Goal: Information Seeking & Learning: Learn about a topic

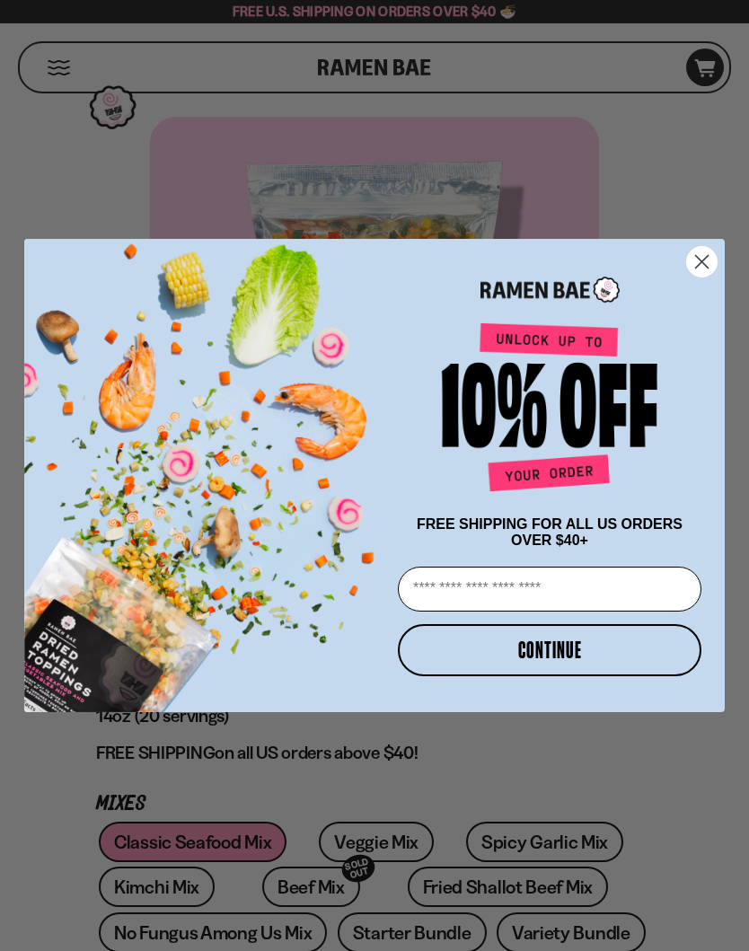
type input "**********"
click at [639, 661] on button "CONTINUE" at bounding box center [550, 650] width 304 height 52
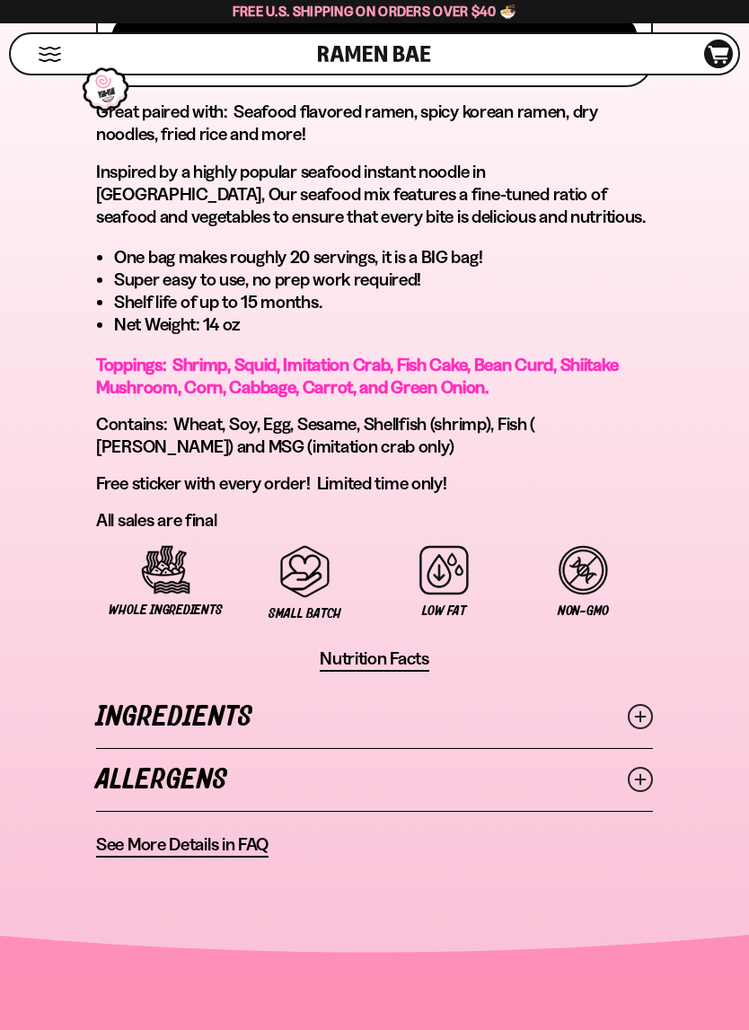
scroll to position [1273, 0]
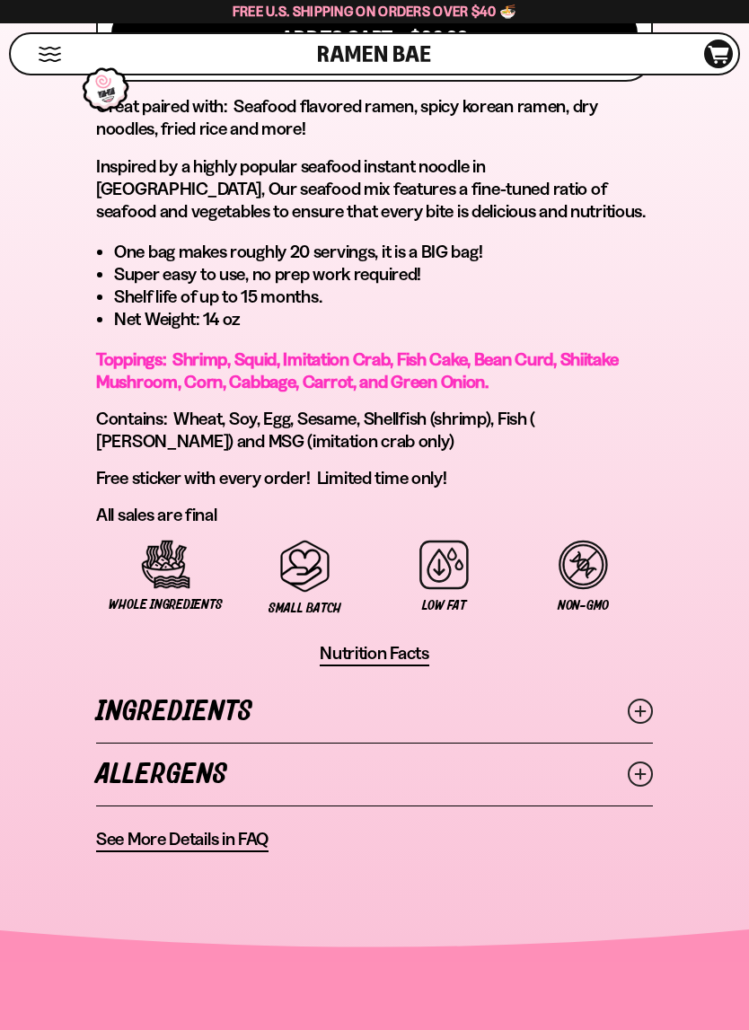
click at [652, 718] on circle at bounding box center [640, 711] width 23 height 23
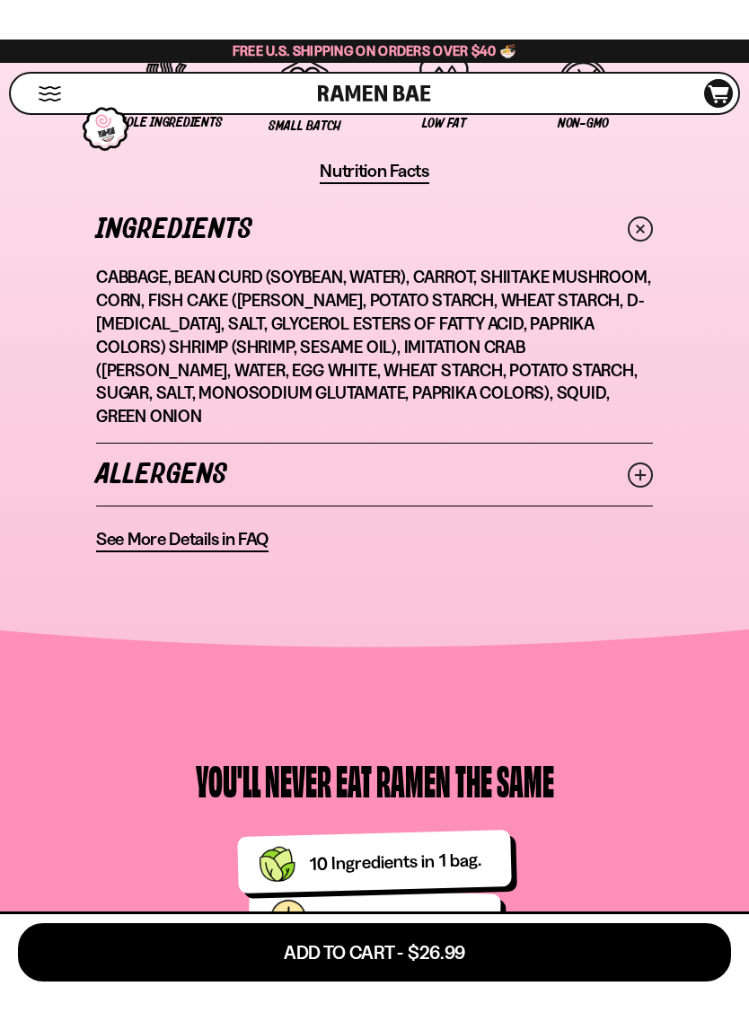
scroll to position [1795, 0]
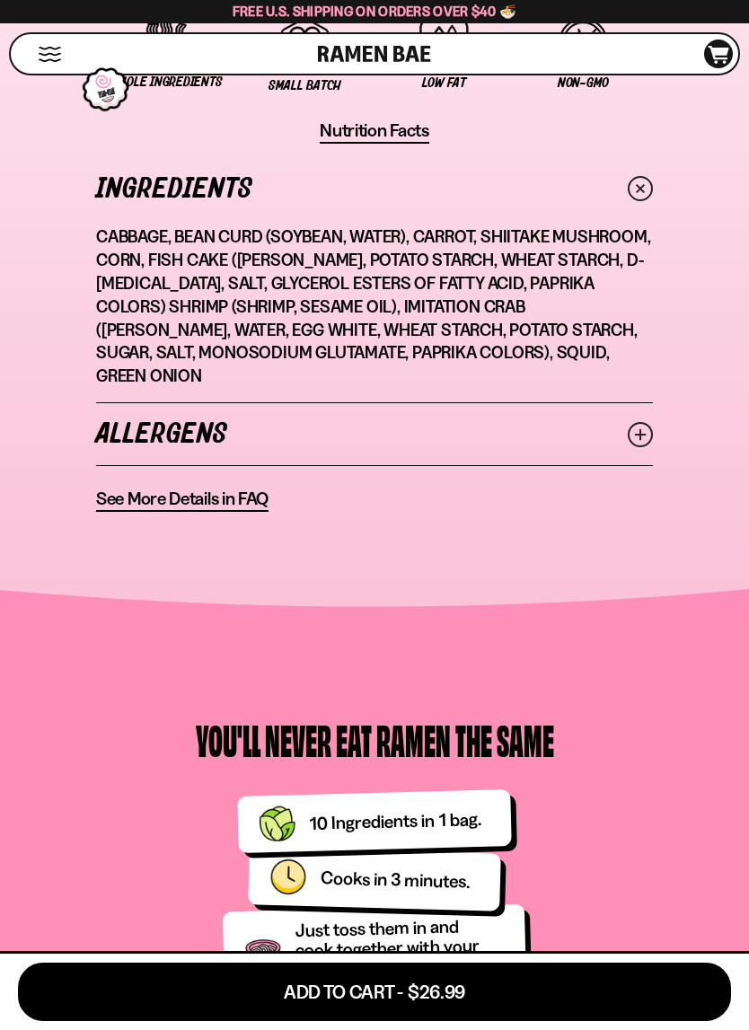
click at [135, 488] on span "See More Details in FAQ" at bounding box center [182, 499] width 172 height 22
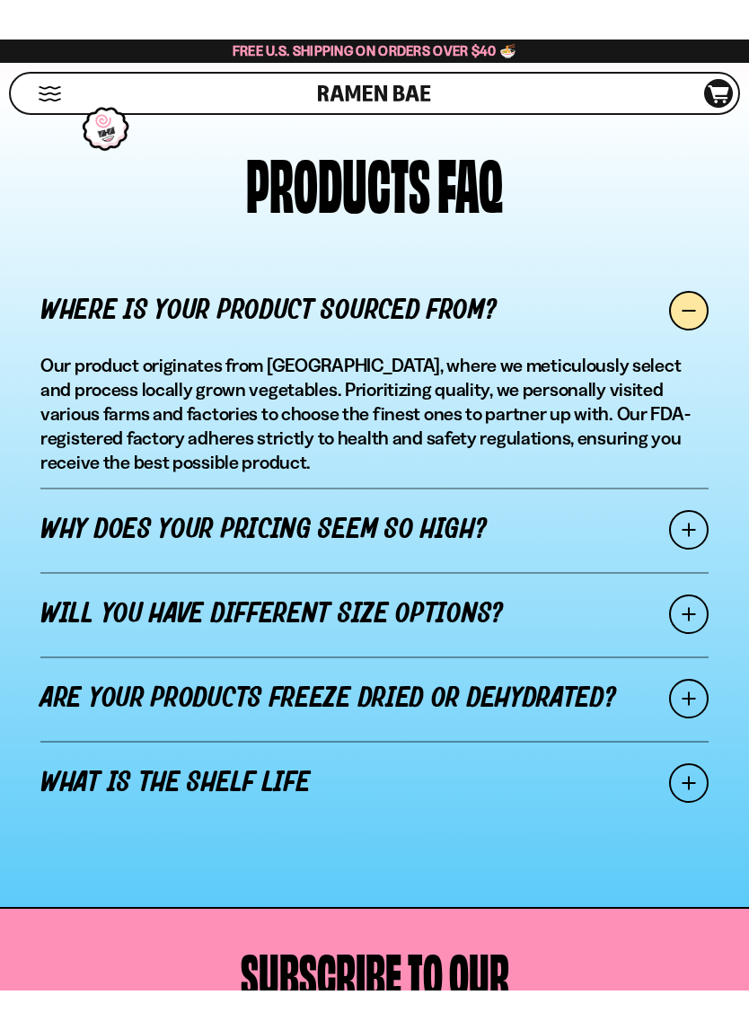
scroll to position [1409, 0]
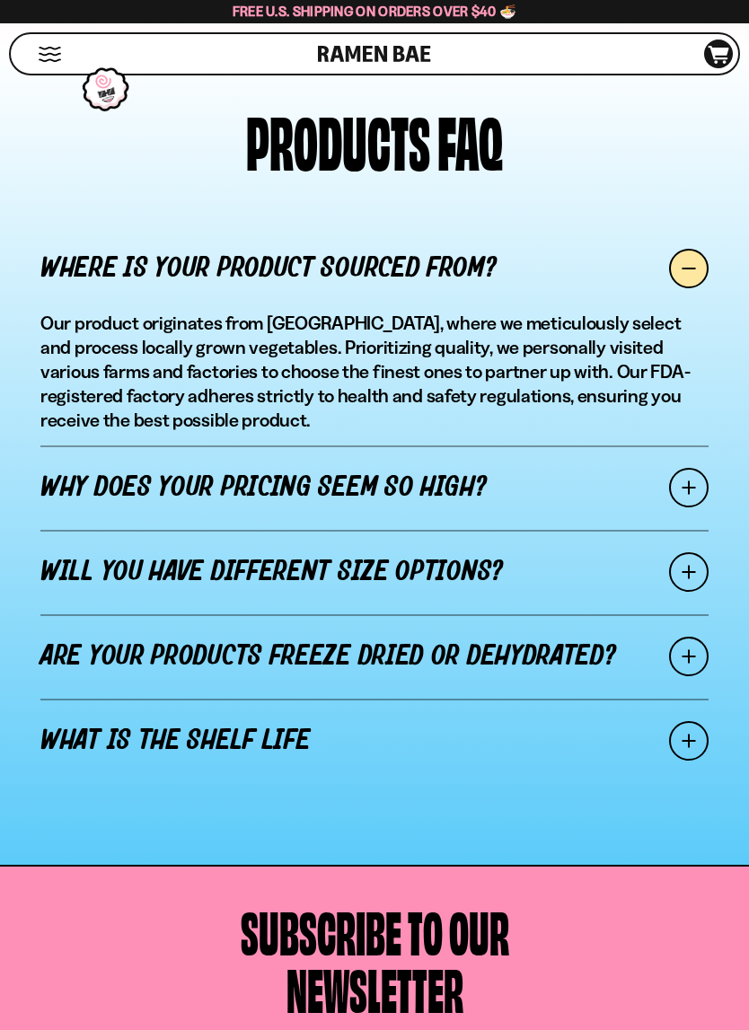
click at [600, 515] on link "Why does your pricing seem so high?" at bounding box center [374, 487] width 668 height 84
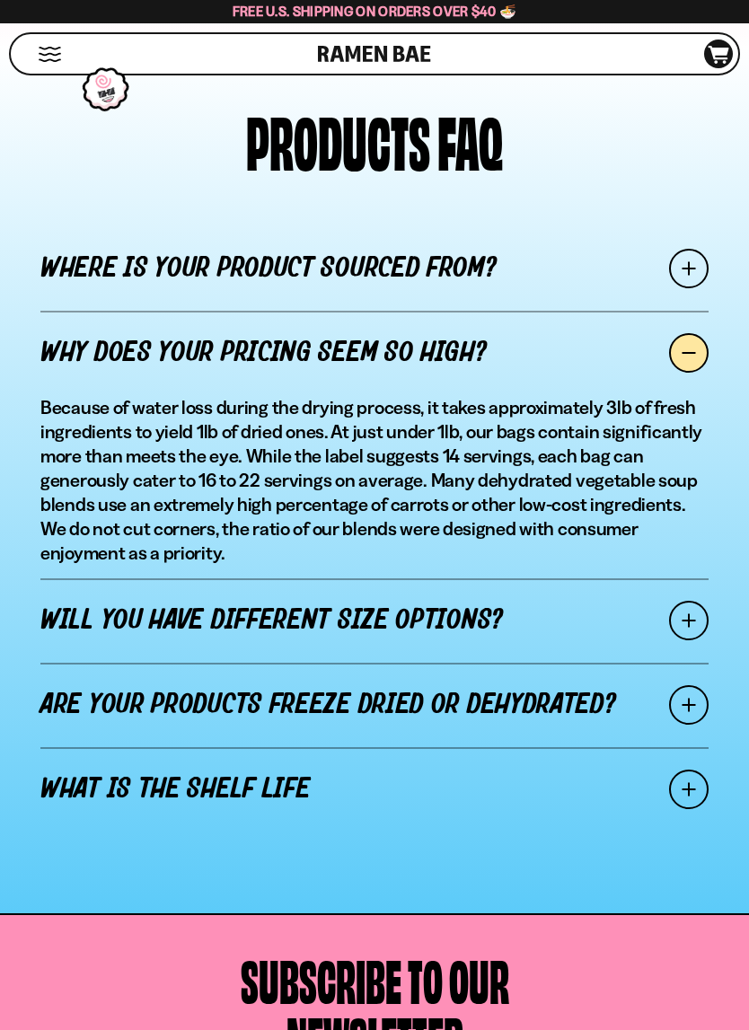
click at [124, 632] on link "Will you have different size options?" at bounding box center [374, 620] width 668 height 84
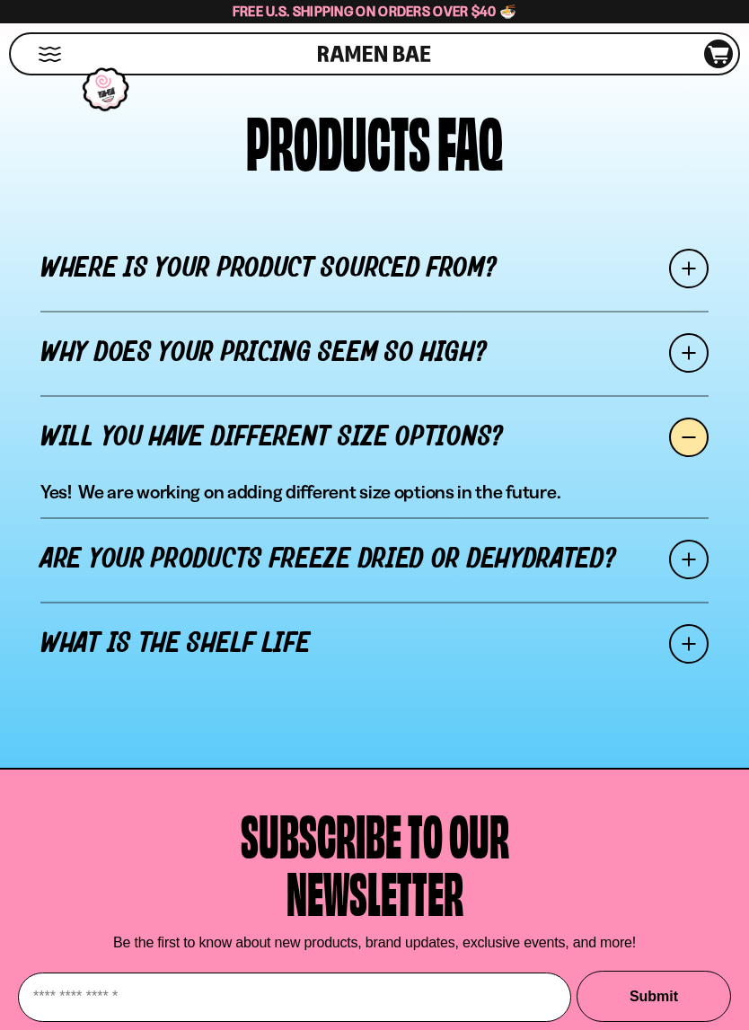
click at [79, 567] on link "Are your products freeze dried or dehydrated?" at bounding box center [374, 559] width 668 height 84
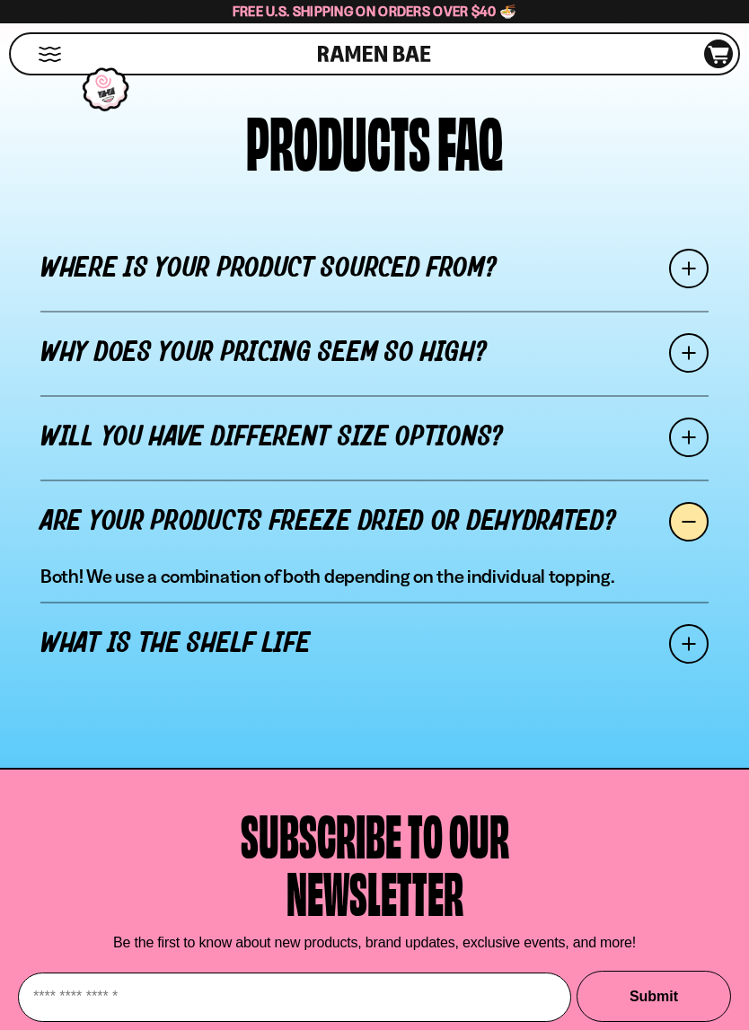
click at [109, 635] on link "What is the shelf life" at bounding box center [374, 644] width 668 height 84
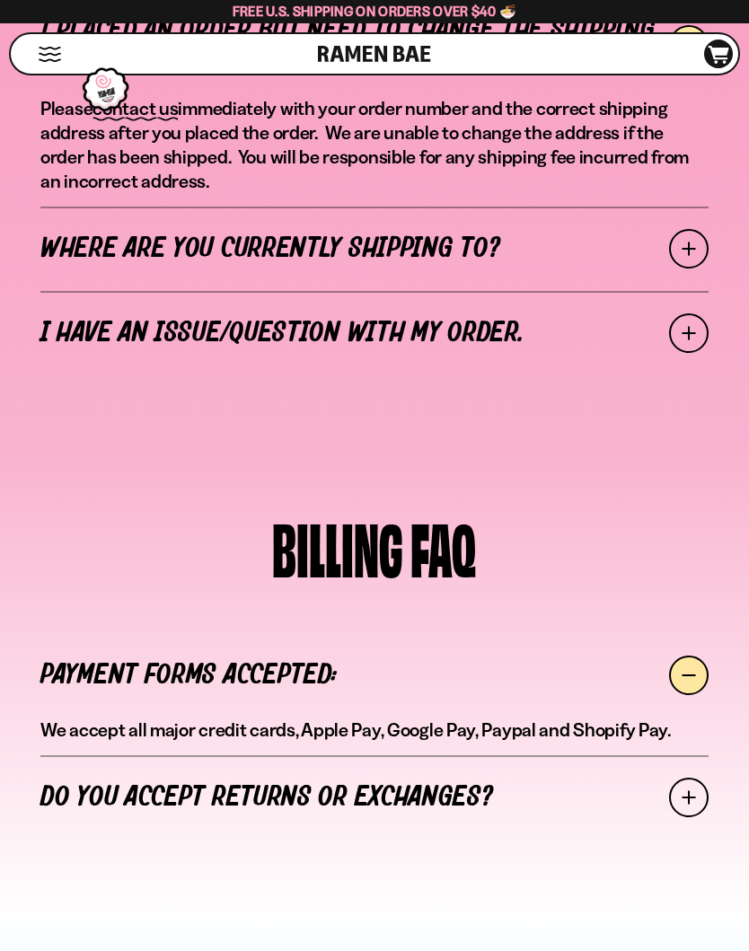
scroll to position [533, 0]
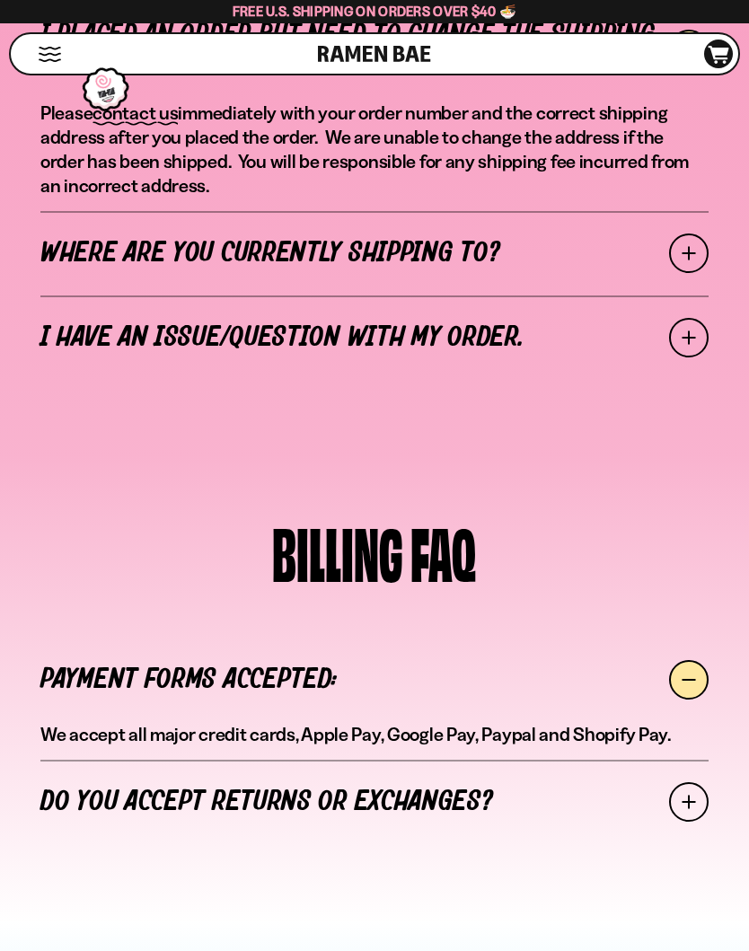
click at [57, 56] on button "Mobile Menu Trigger" at bounding box center [50, 54] width 24 height 15
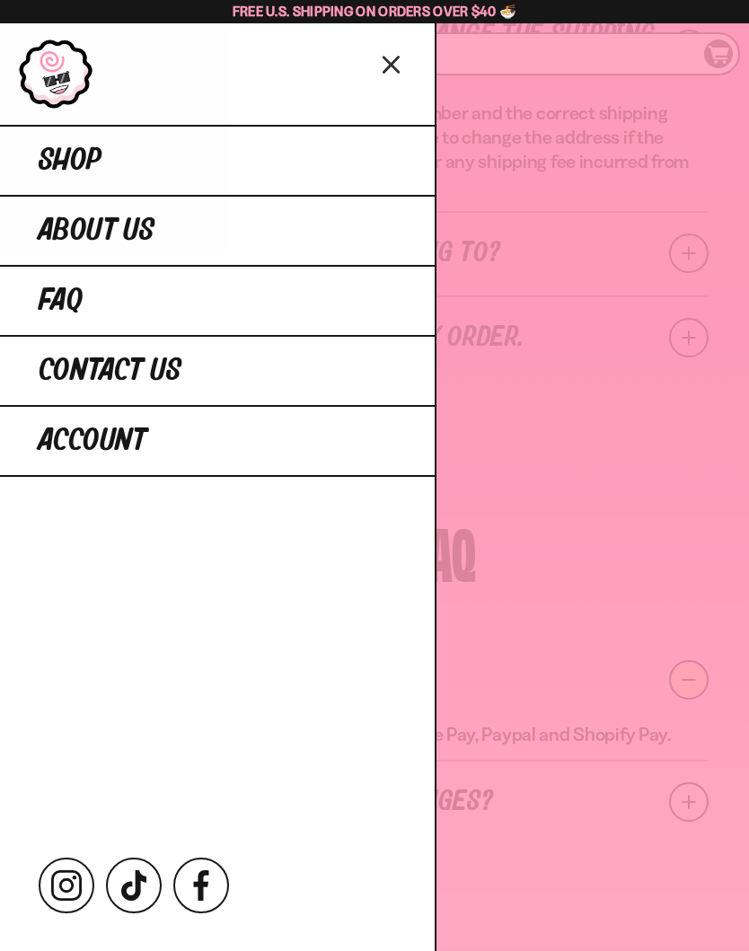
click at [233, 232] on link "About Us" at bounding box center [217, 230] width 435 height 70
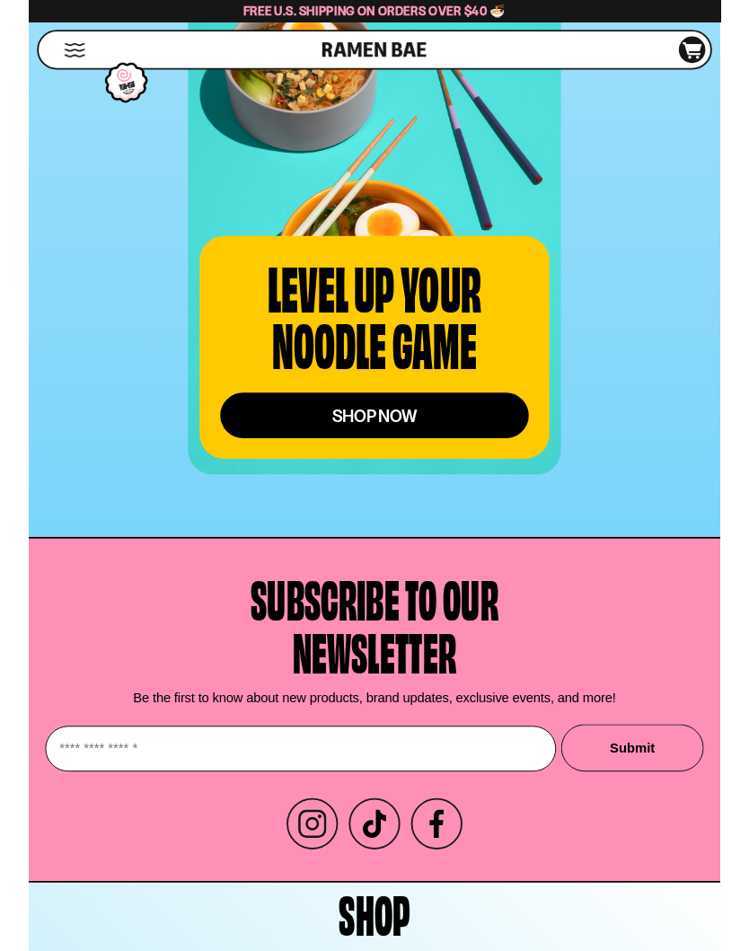
scroll to position [4897, 0]
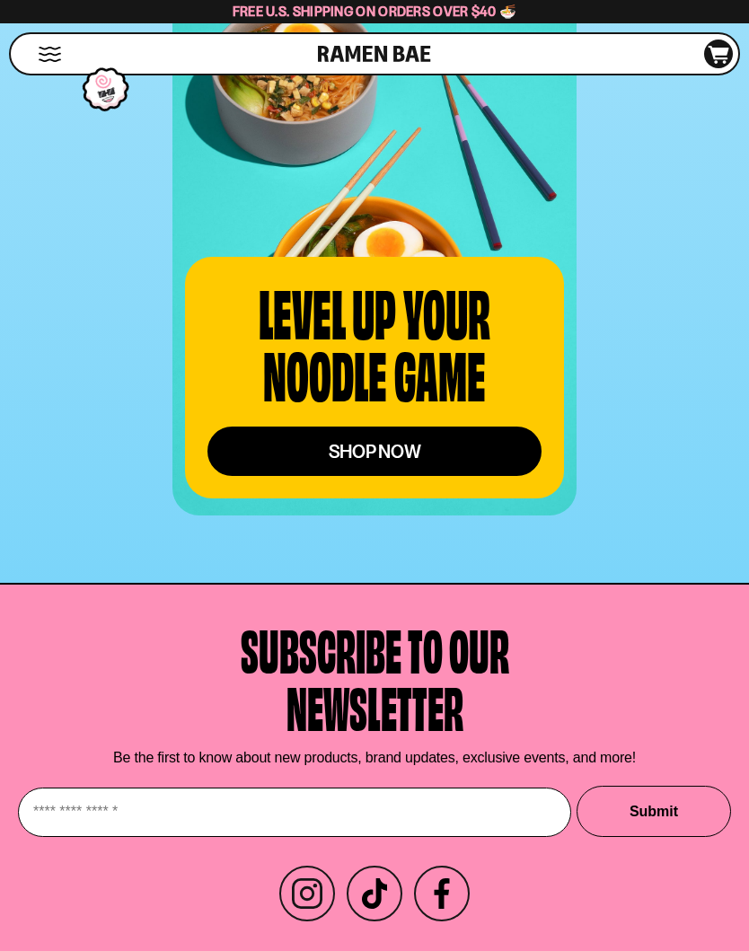
click at [466, 427] on link "shop now" at bounding box center [374, 451] width 334 height 49
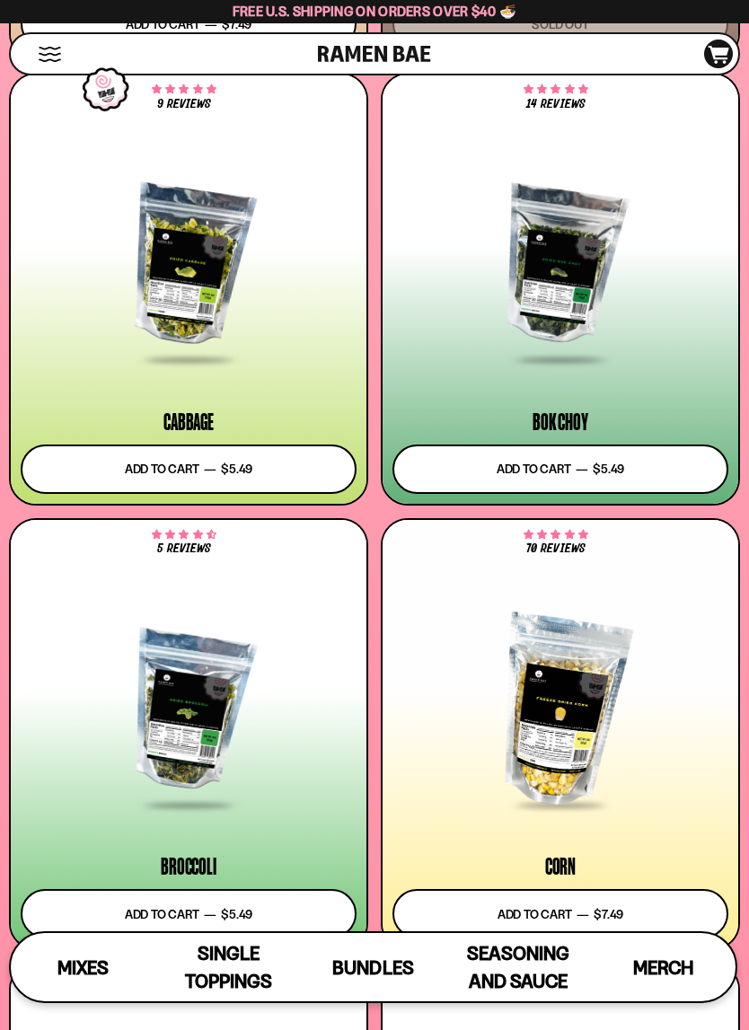
scroll to position [5144, 0]
